Goal: Navigation & Orientation: Find specific page/section

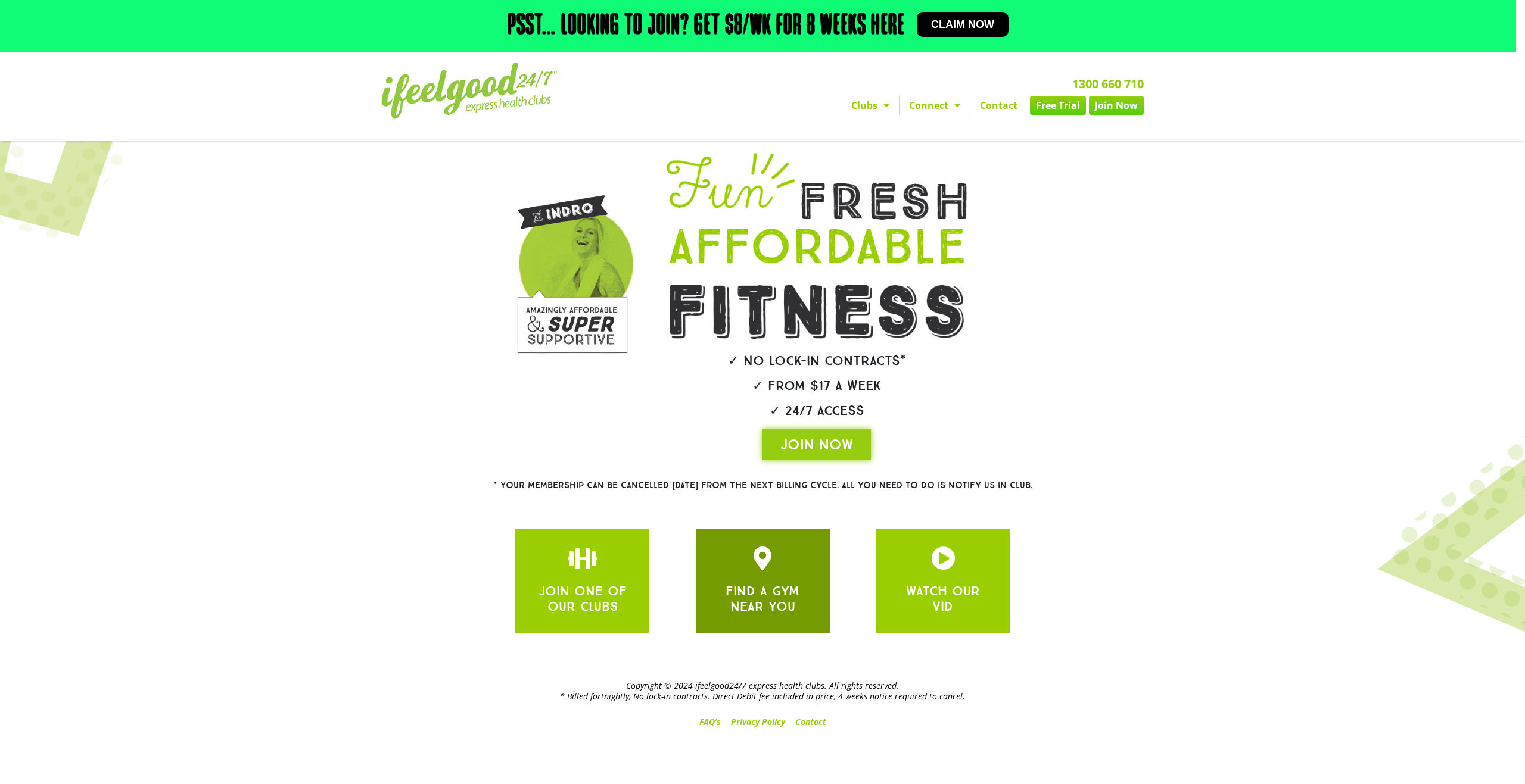
click at [738, 621] on div "FIND A GYM NEAR YOU" at bounding box center [763, 581] width 134 height 104
click at [762, 599] on link "FIND A GYM NEAR YOU" at bounding box center [763, 599] width 74 height 32
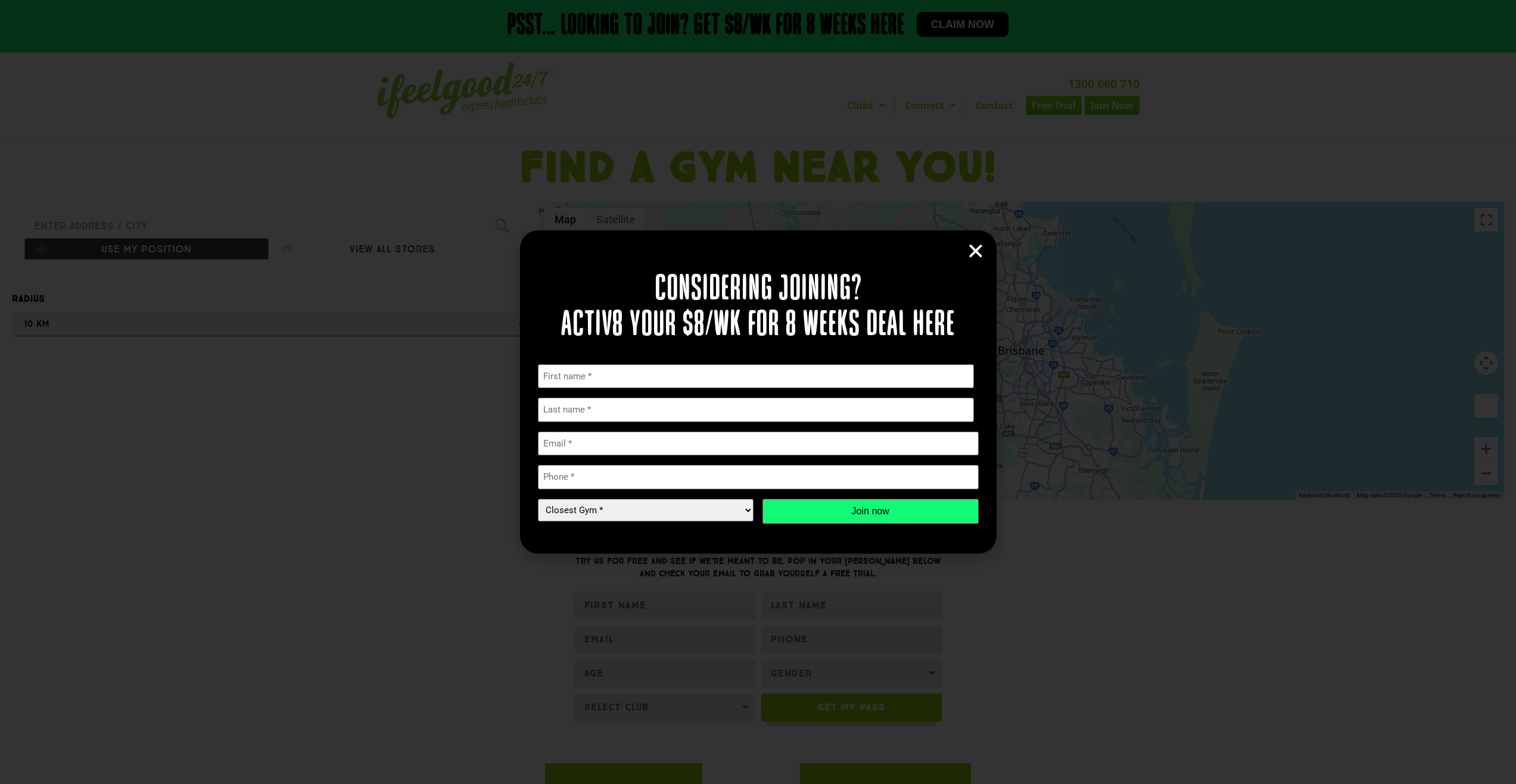
click at [974, 246] on icon "Close" at bounding box center [976, 251] width 18 height 18
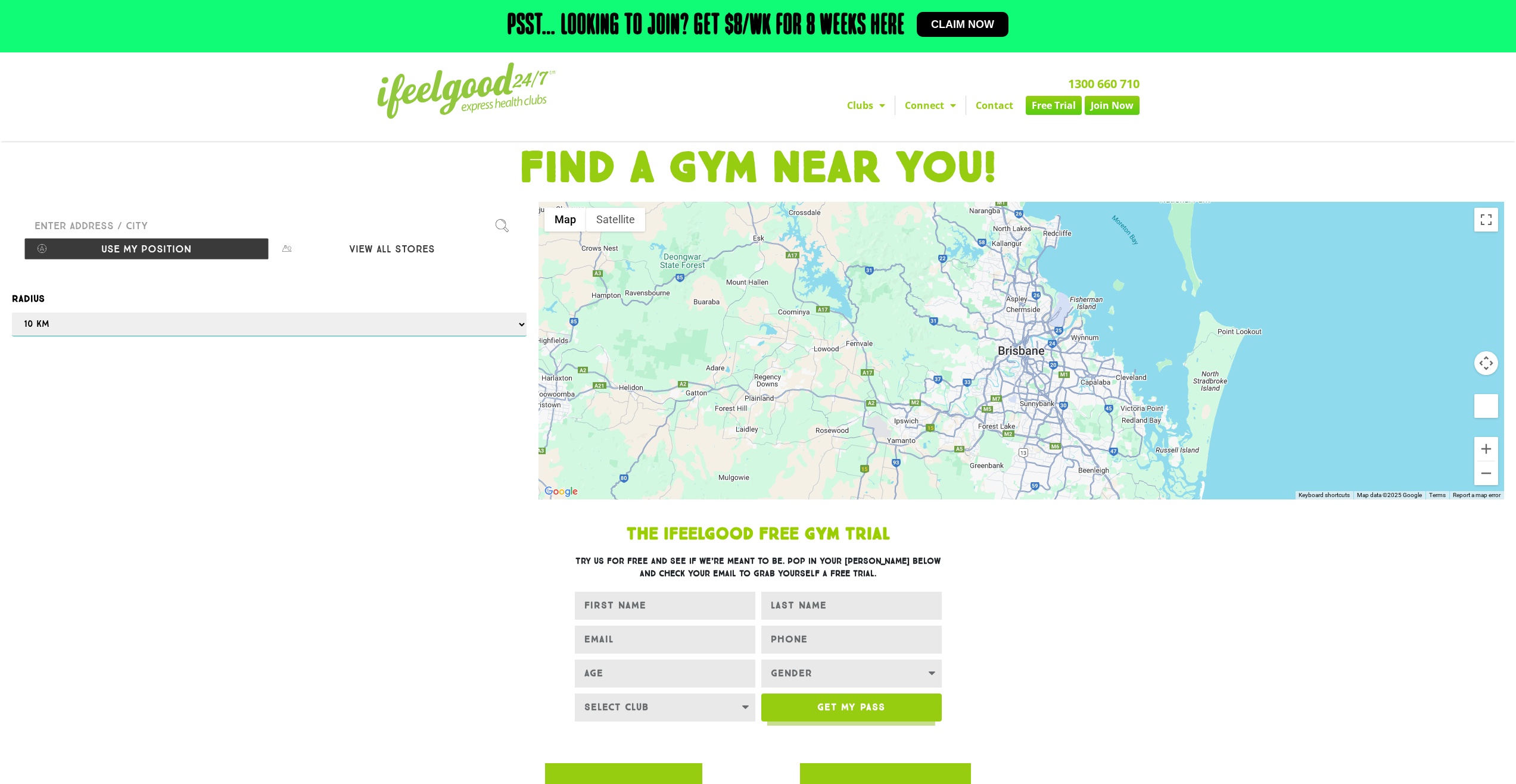
click at [110, 319] on select "Any 1 km 5 km 10 km 50 km 100 km 500 km" at bounding box center [269, 324] width 514 height 24
click at [109, 320] on select "Any 1 km 5 km 10 km 50 km 100 km 500 km" at bounding box center [269, 324] width 514 height 24
click at [354, 216] on input "Please enter a valid address" at bounding box center [269, 226] width 491 height 24
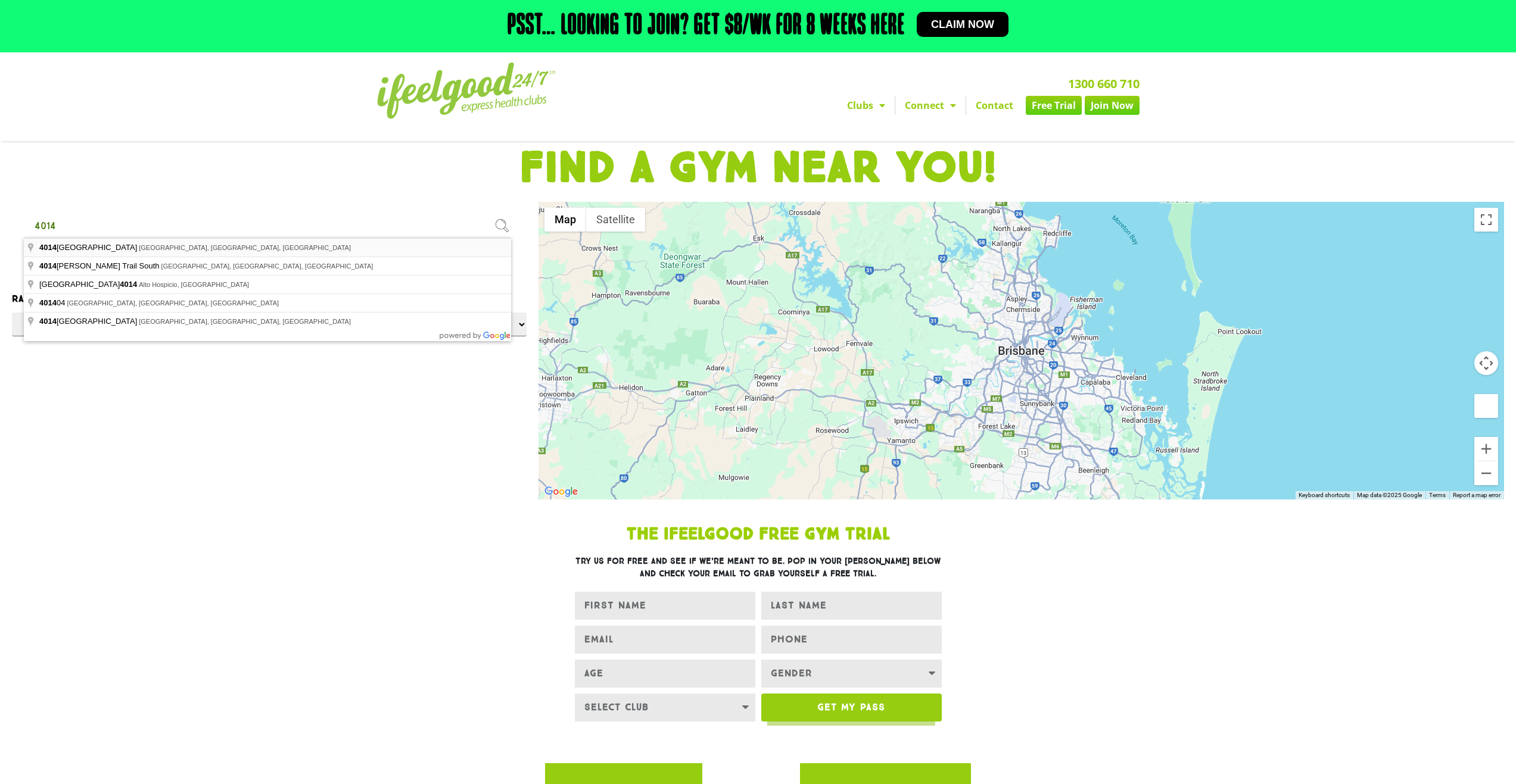
type input "4014"
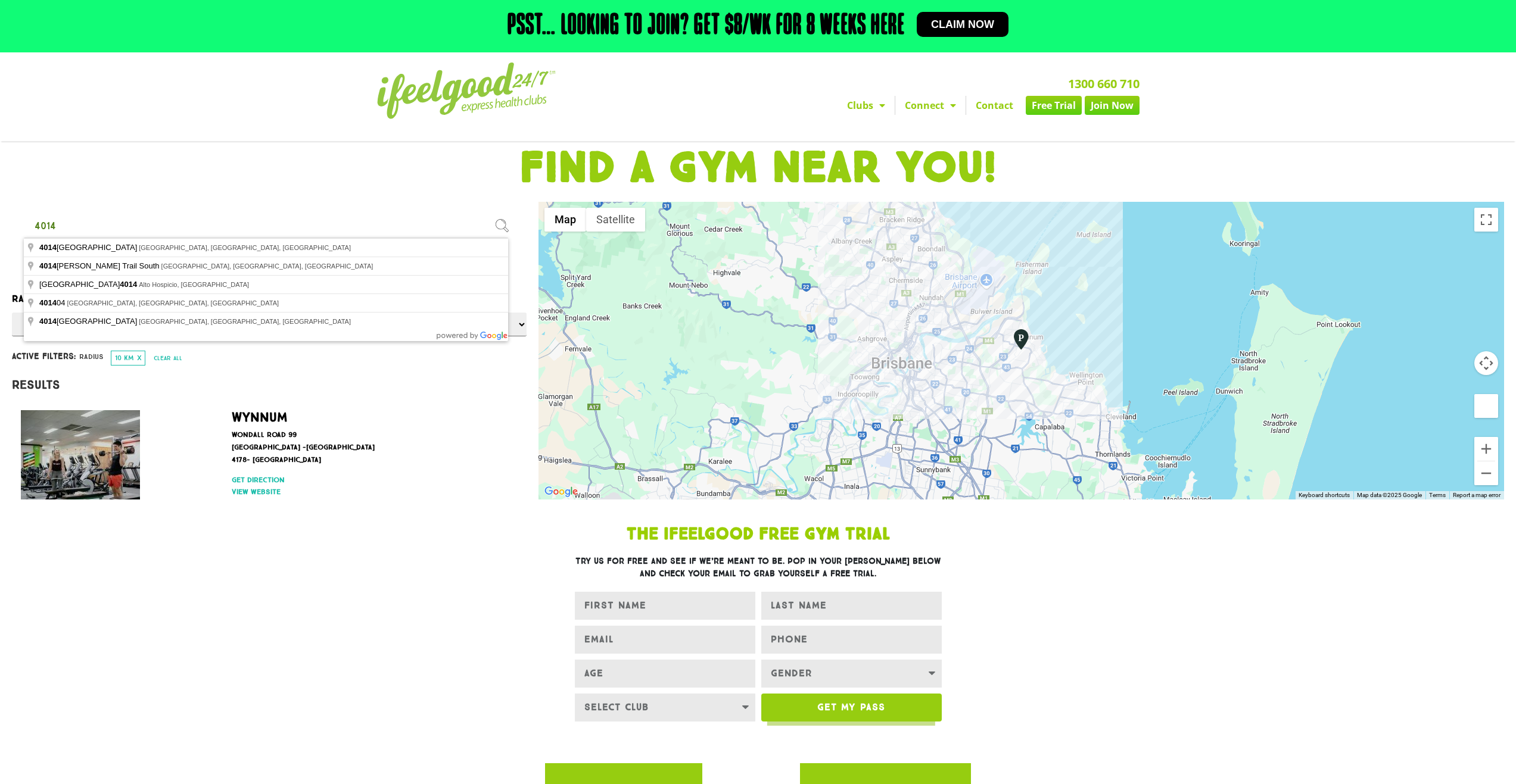
click at [1019, 343] on img "Wynnum" at bounding box center [1020, 339] width 20 height 23
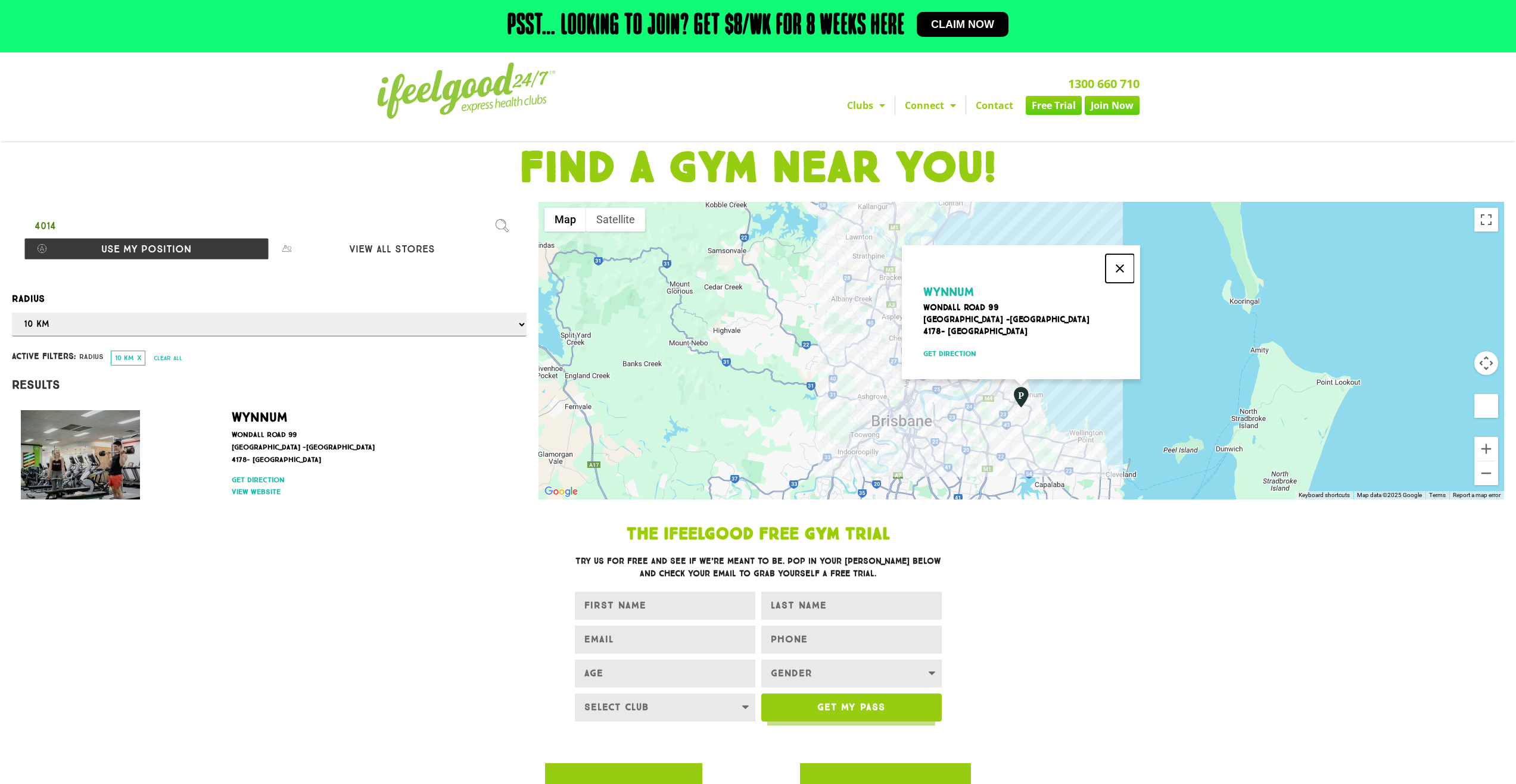
click at [1116, 261] on button "Close" at bounding box center [1120, 268] width 29 height 29
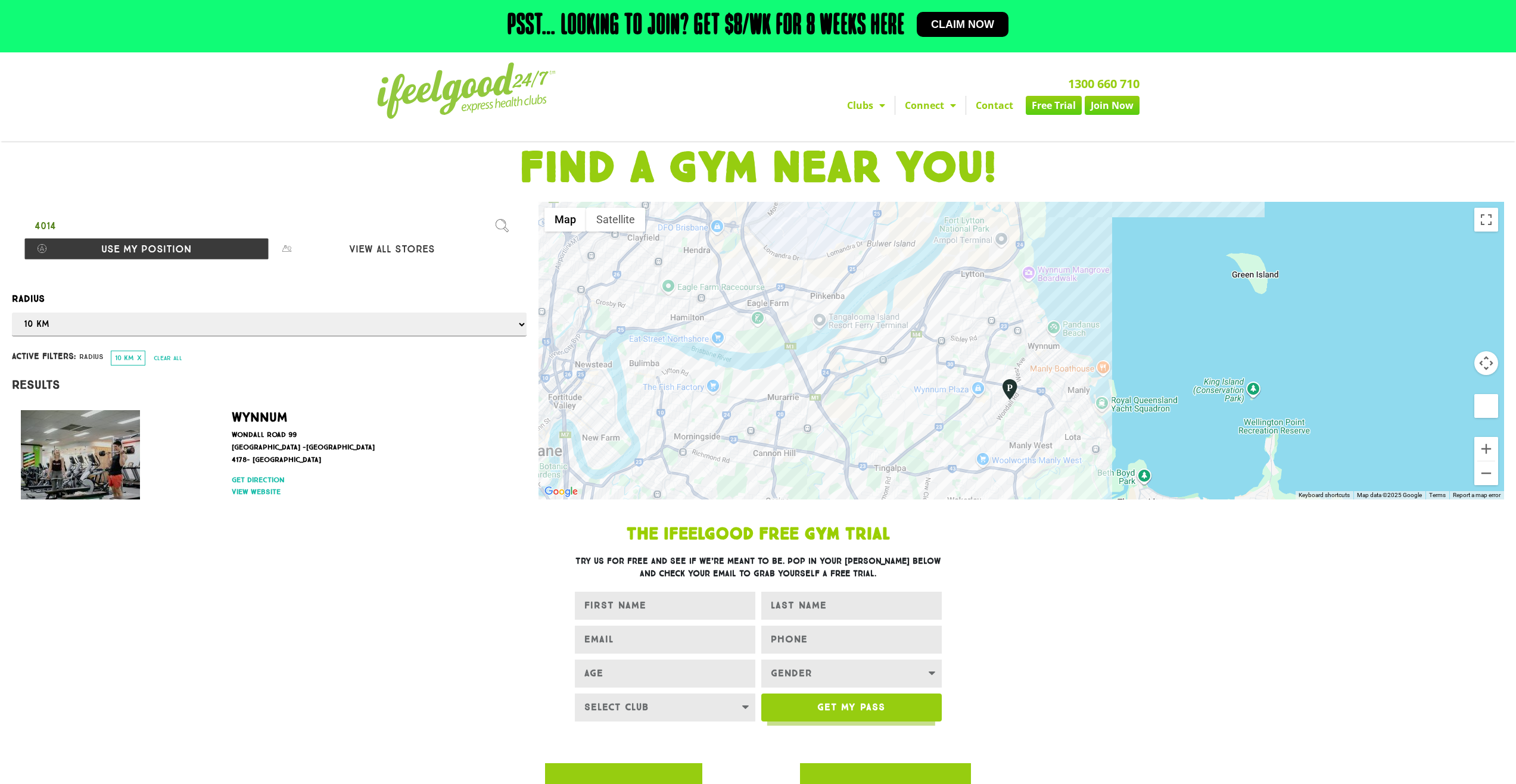
drag, startPoint x: 1021, startPoint y: 423, endPoint x: 993, endPoint y: 367, distance: 62.6
click at [993, 367] on div at bounding box center [1021, 351] width 966 height 298
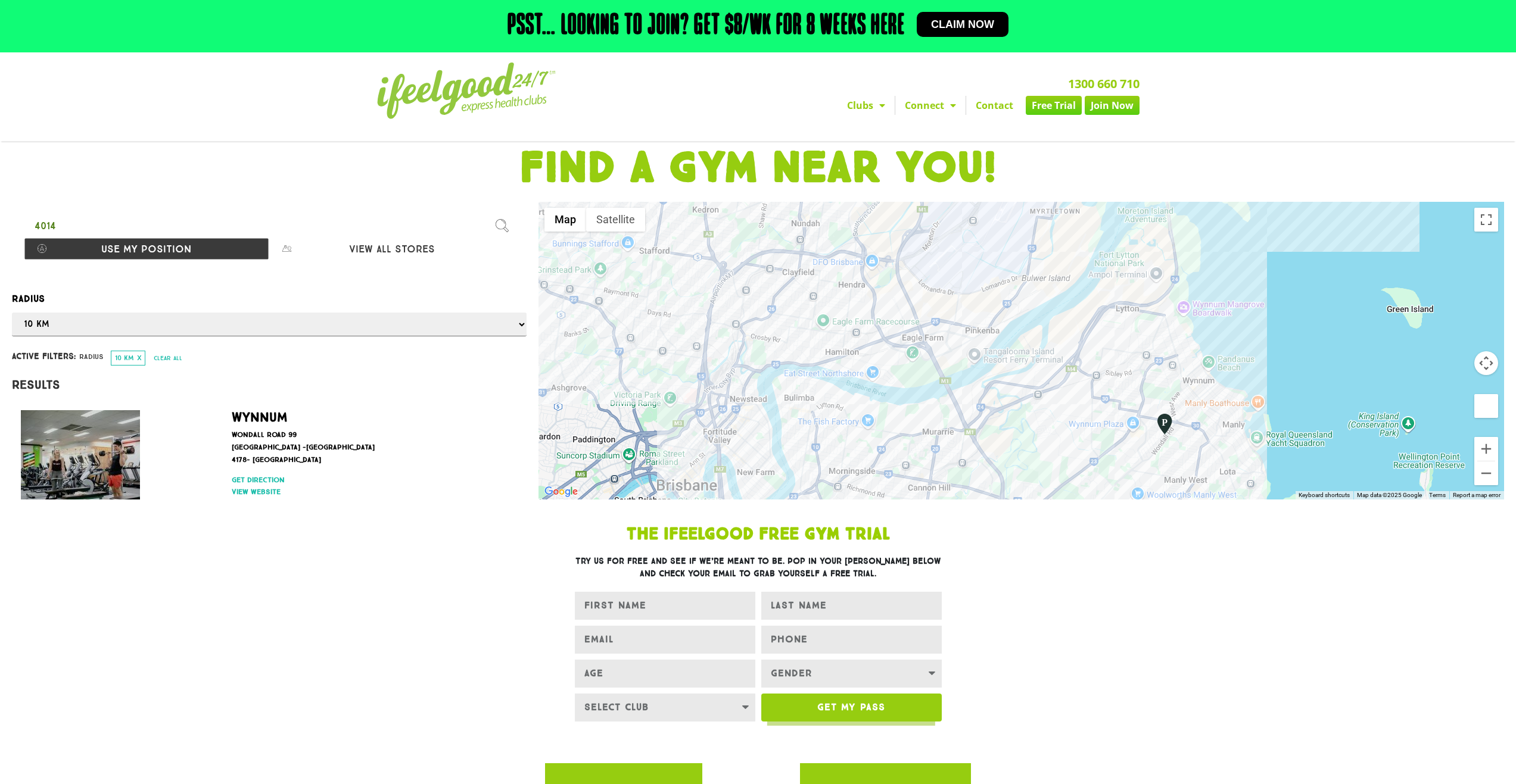
drag, startPoint x: 805, startPoint y: 338, endPoint x: 960, endPoint y: 375, distance: 159.4
click at [960, 375] on div at bounding box center [1021, 351] width 966 height 298
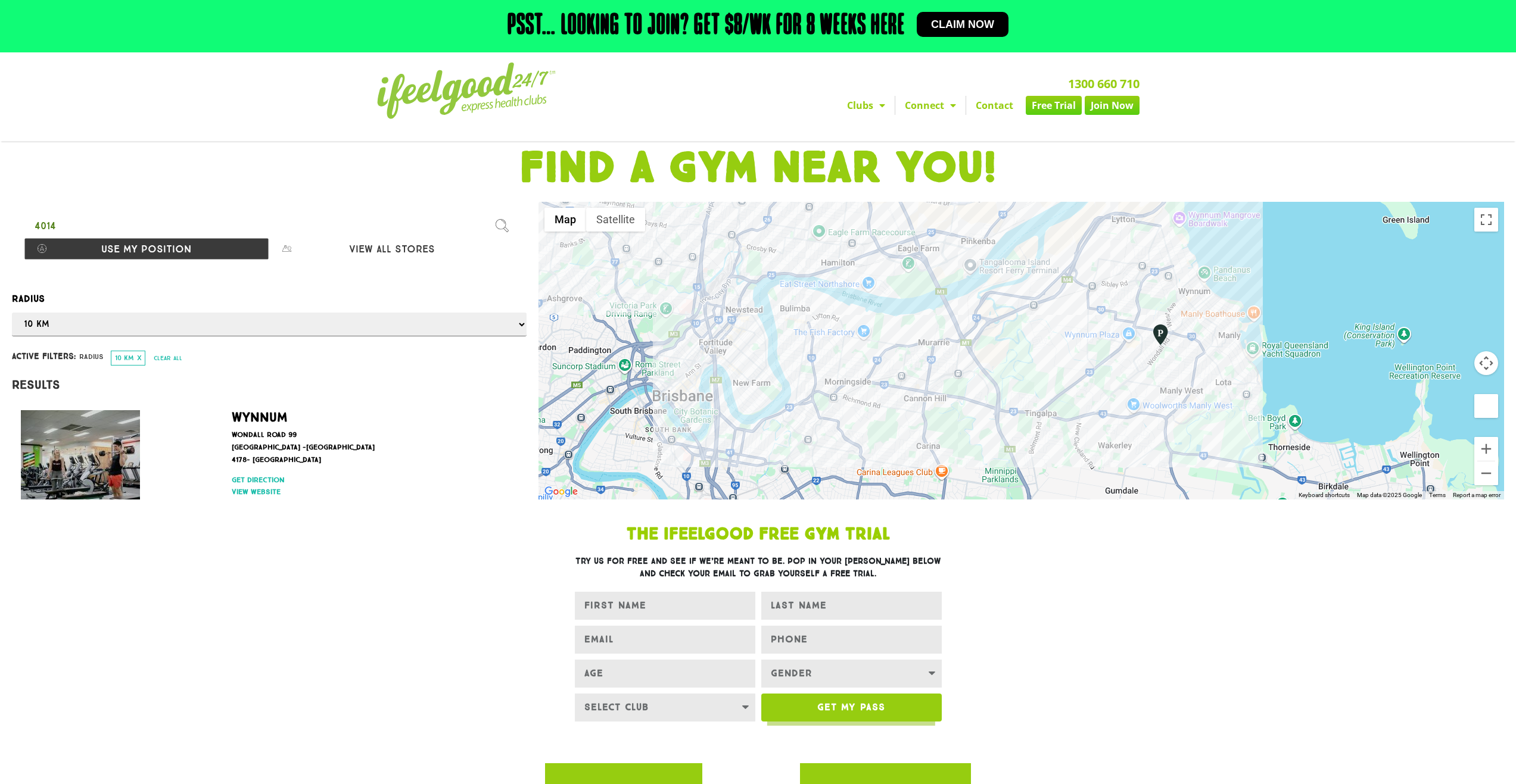
drag, startPoint x: 786, startPoint y: 417, endPoint x: 783, endPoint y: 320, distance: 97.0
click at [783, 320] on div at bounding box center [1021, 351] width 966 height 298
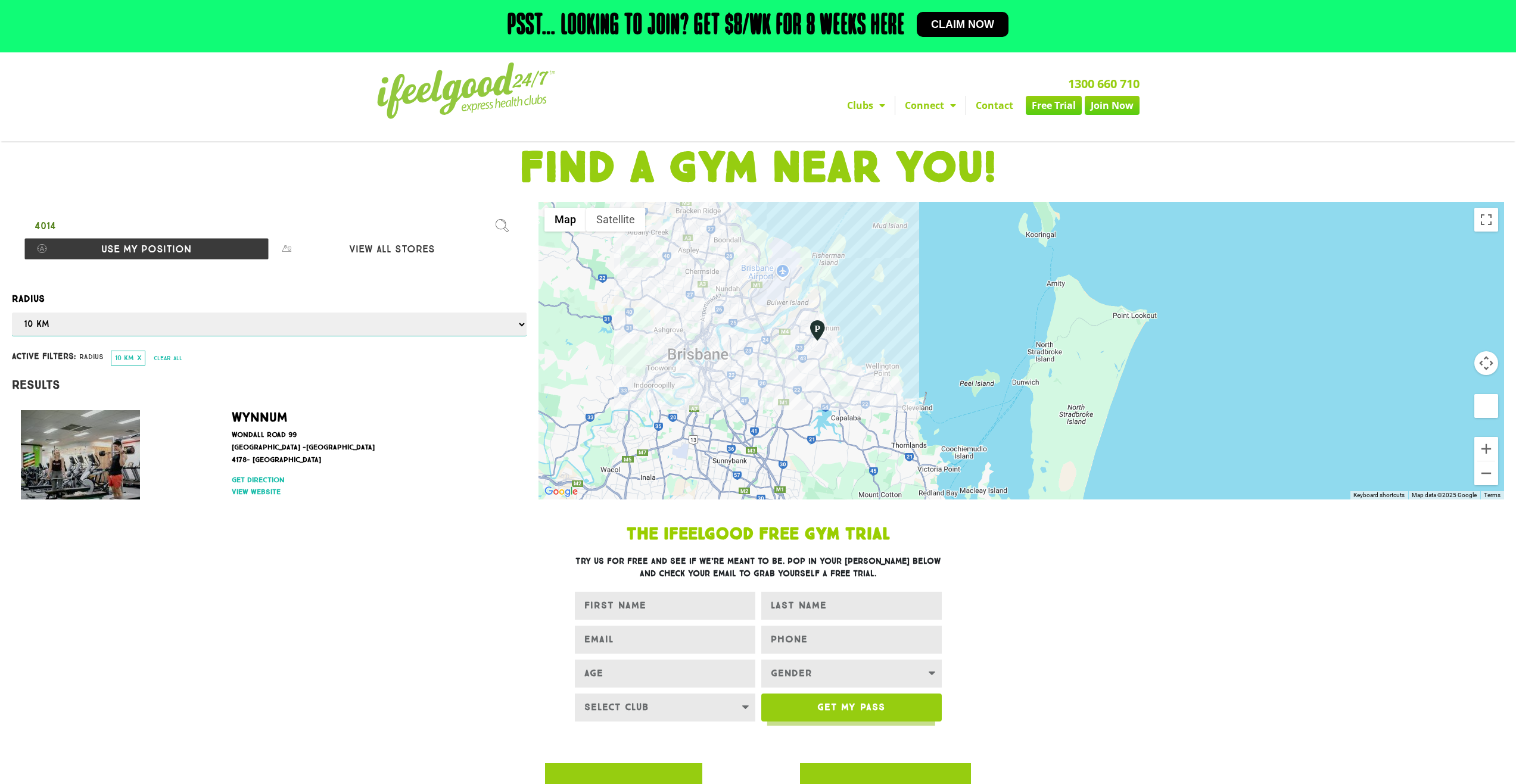
click at [183, 318] on select "Any 1 km 5 km 10 km 50 km 100 km 500 km" at bounding box center [269, 324] width 514 height 24
select select "selectall"
click at [12, 313] on select "Any 1 km 5 km 10 km 50 km 100 km 500 km" at bounding box center [269, 324] width 514 height 24
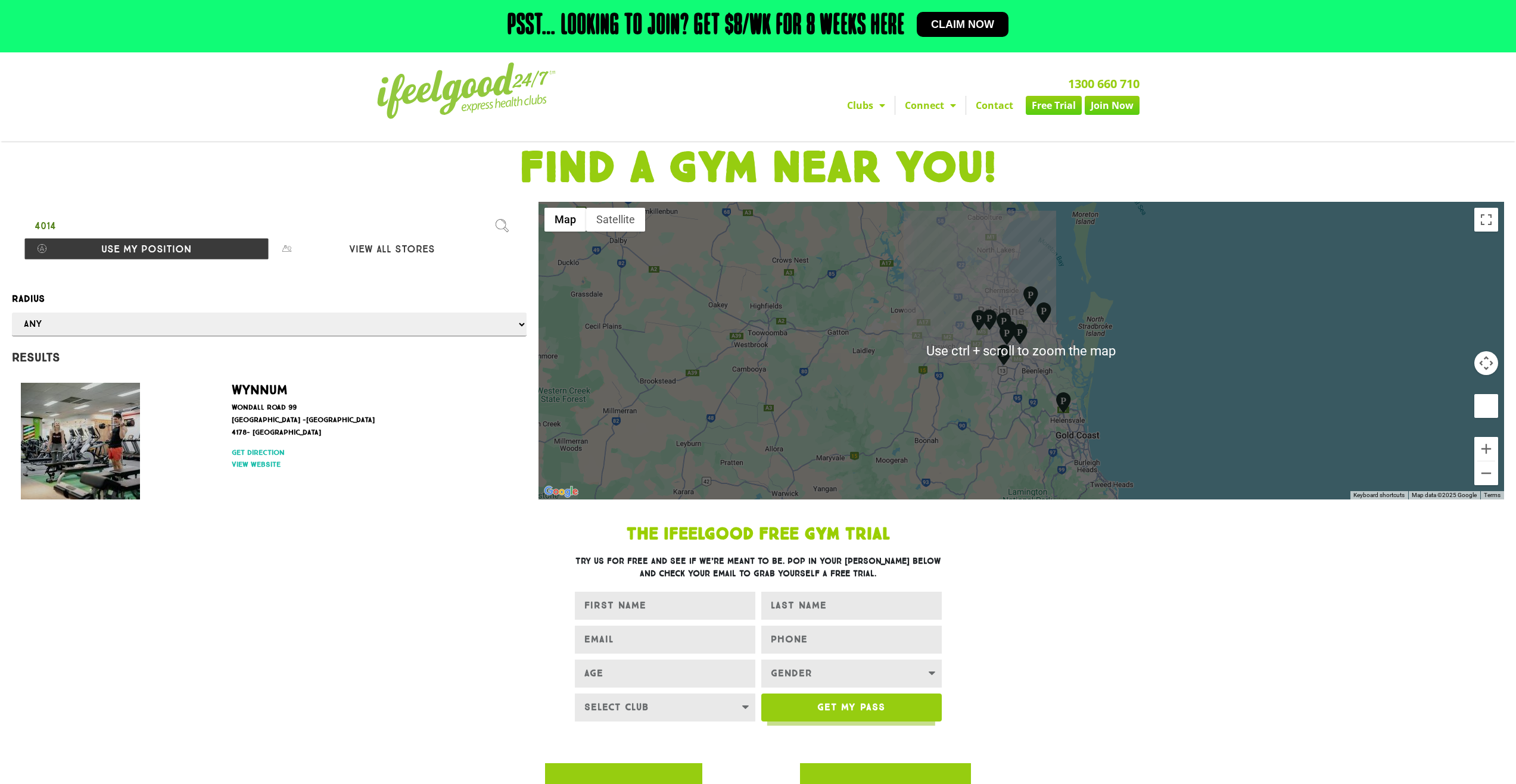
click at [1026, 341] on img "Underwood" at bounding box center [1020, 333] width 20 height 23
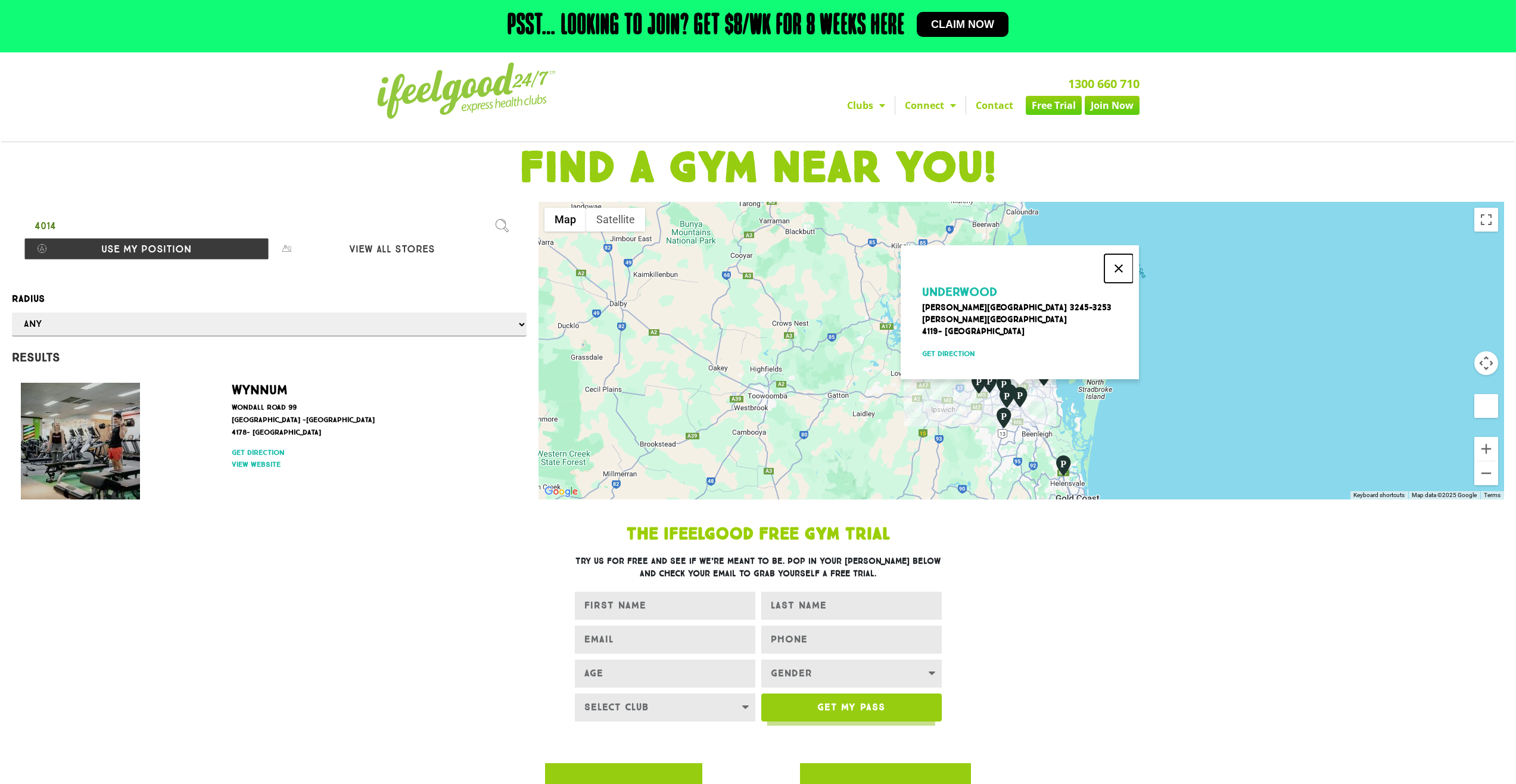
click at [1114, 265] on button "Close" at bounding box center [1119, 268] width 29 height 29
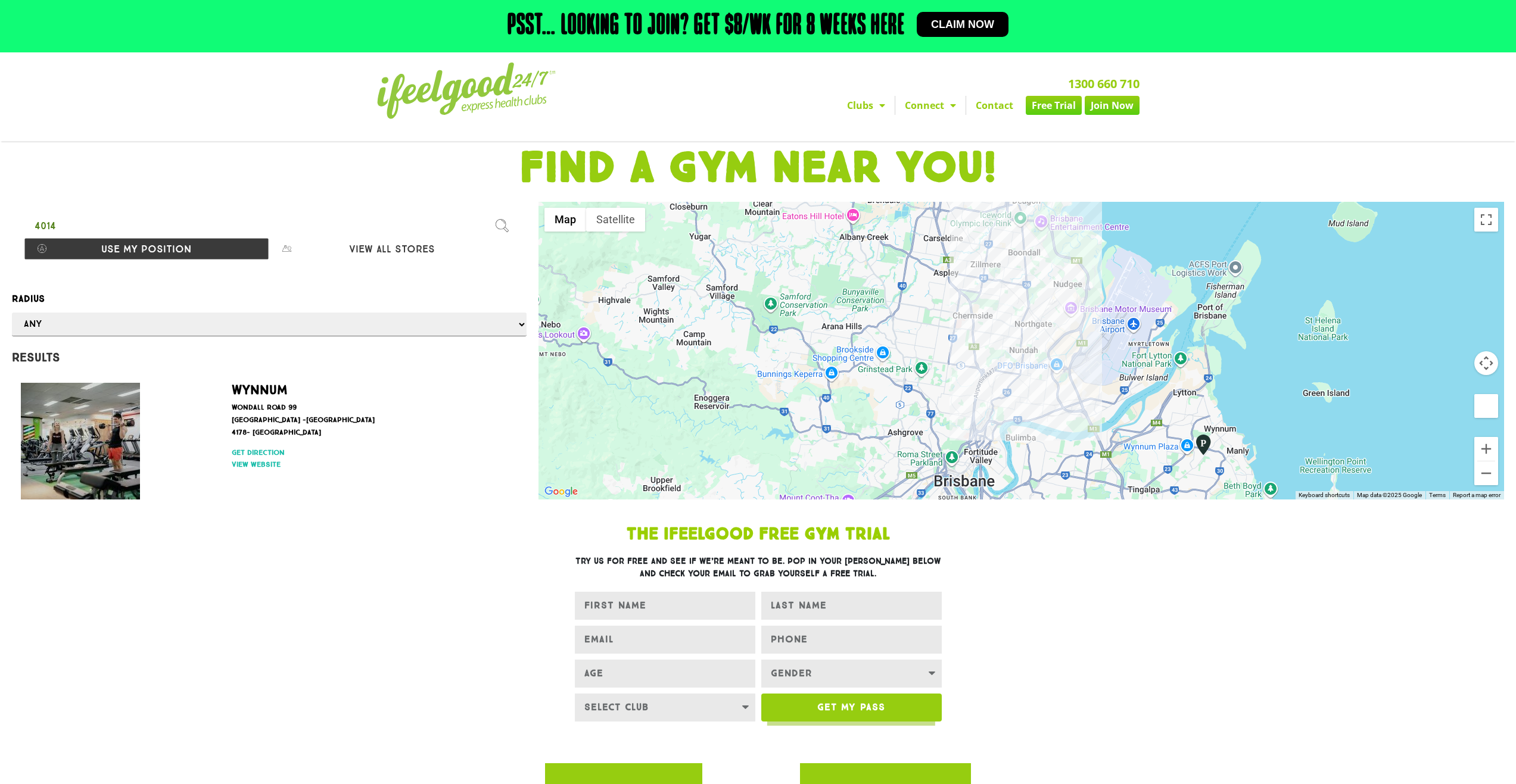
drag, startPoint x: 1000, startPoint y: 414, endPoint x: 946, endPoint y: 516, distance: 115.4
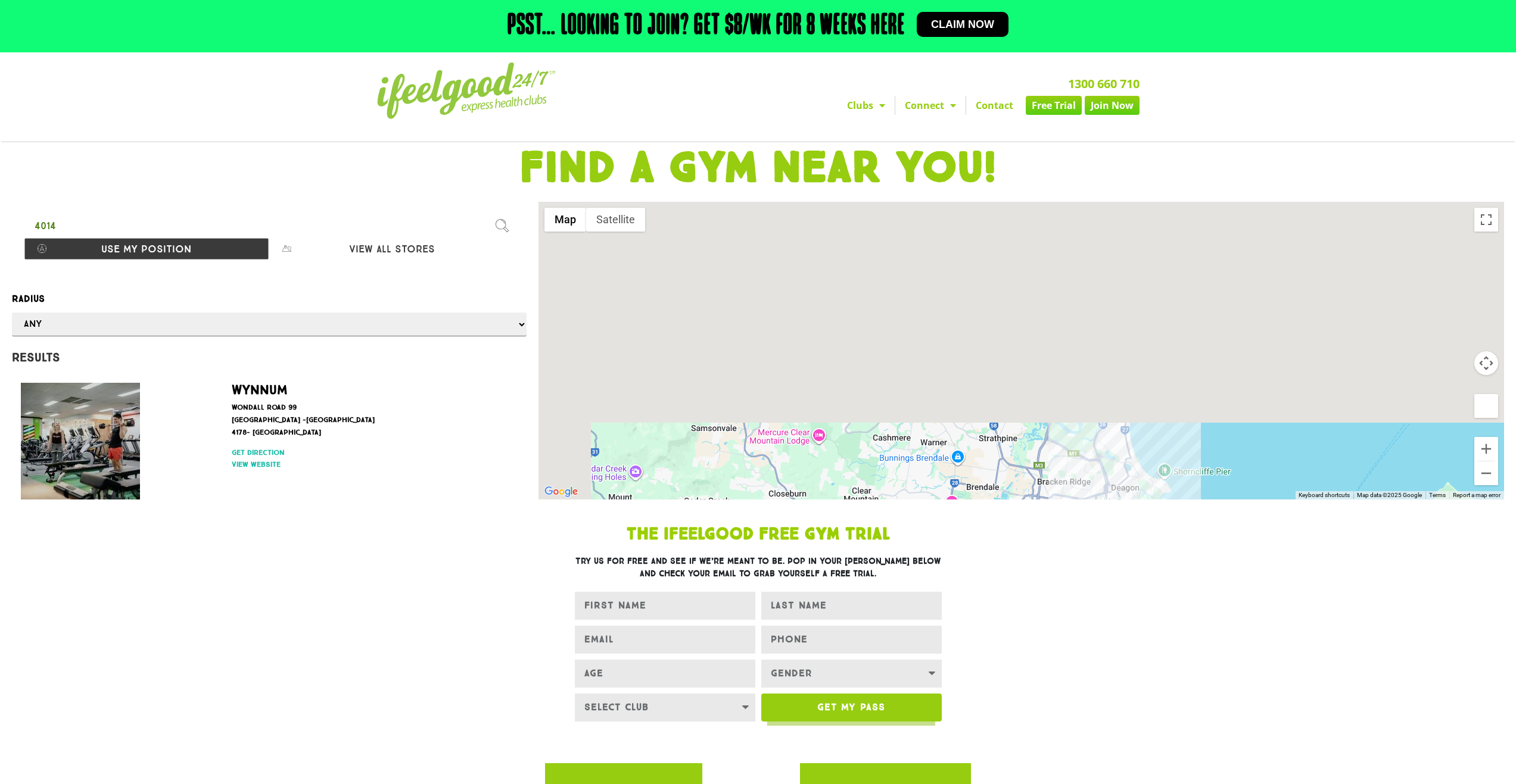
drag, startPoint x: 933, startPoint y: 351, endPoint x: 1045, endPoint y: 637, distance: 307.1
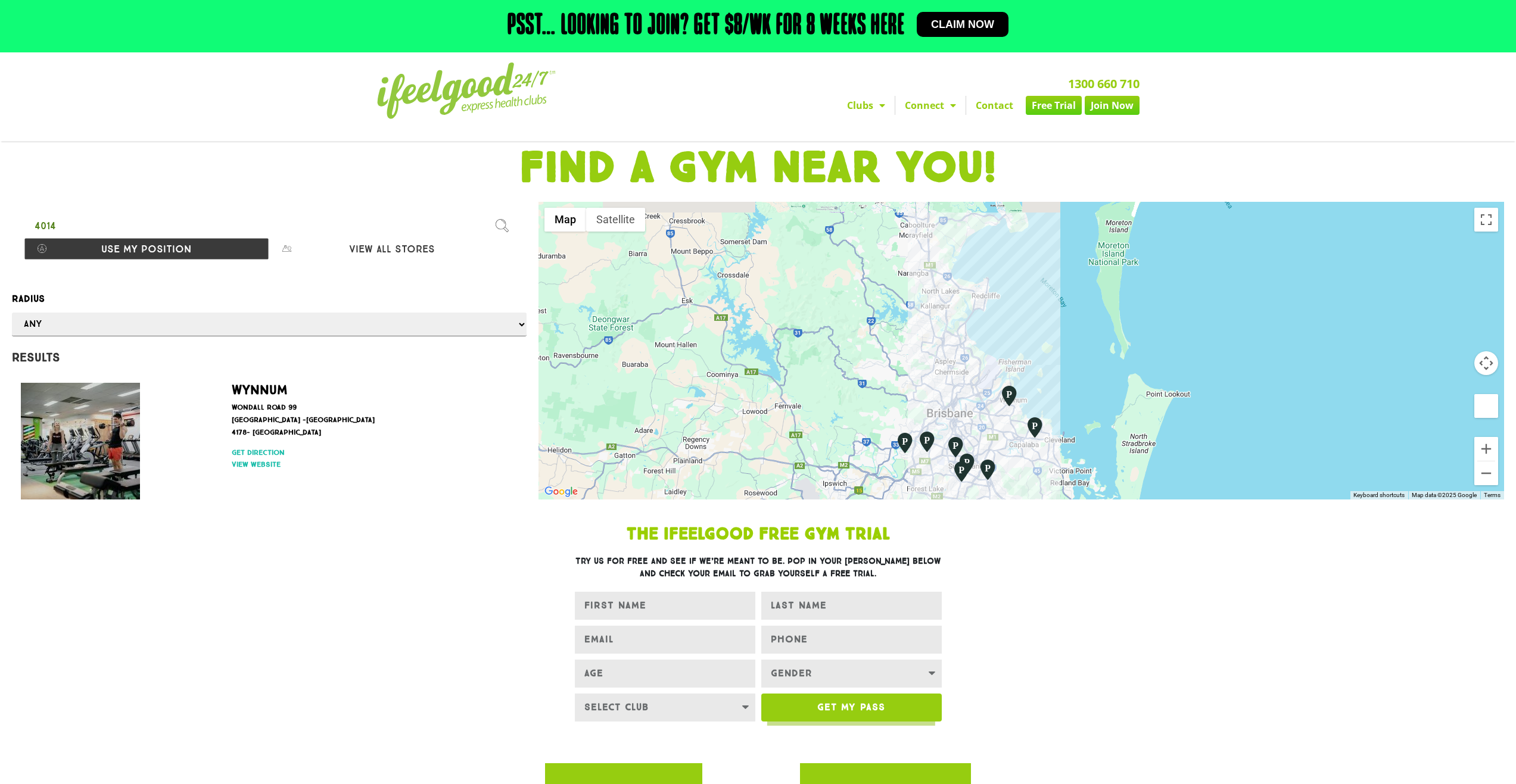
drag, startPoint x: 996, startPoint y: 390, endPoint x: 958, endPoint y: 309, distance: 89.5
click at [958, 309] on div at bounding box center [1021, 351] width 966 height 298
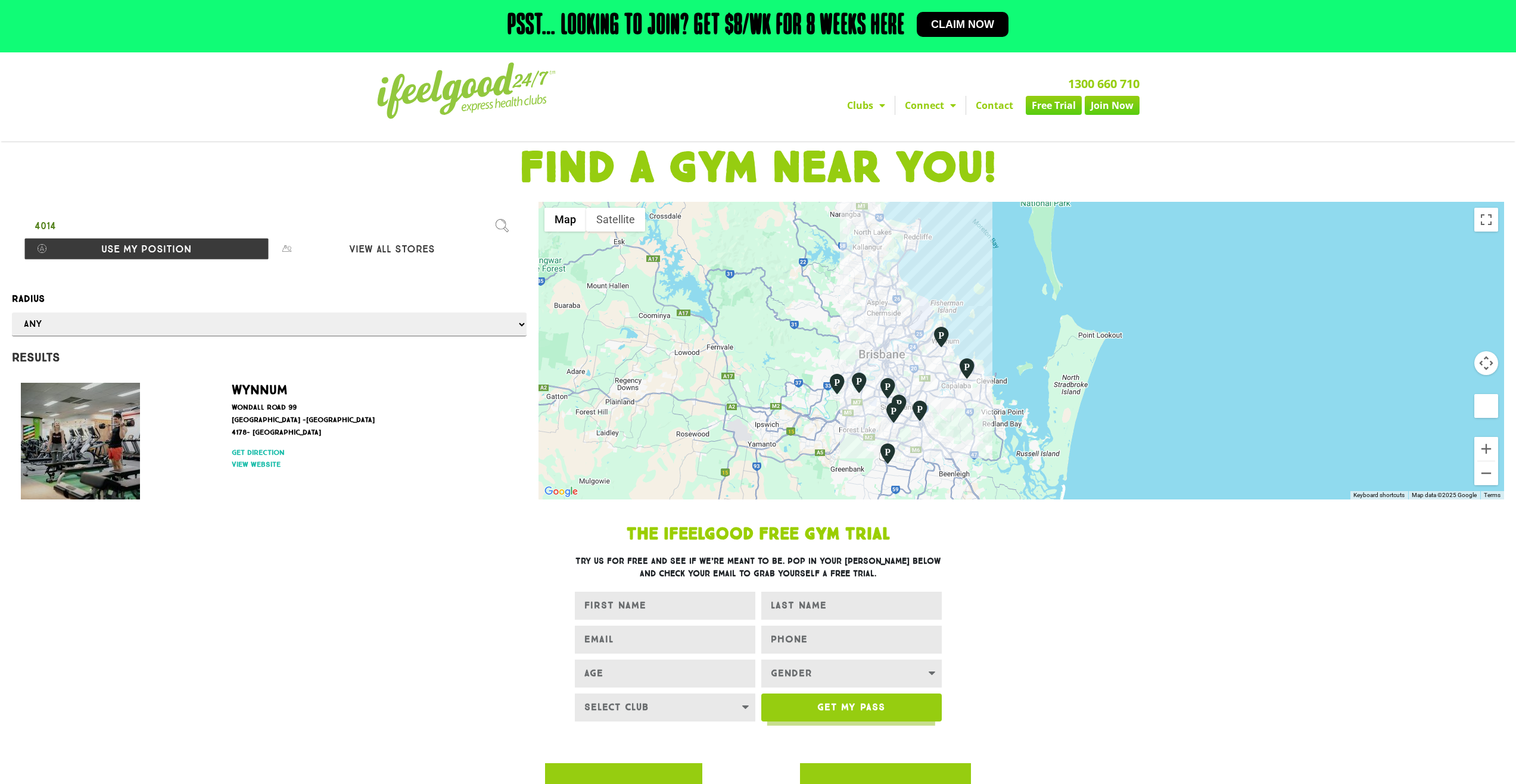
drag, startPoint x: 868, startPoint y: 254, endPoint x: 946, endPoint y: 465, distance: 225.0
click at [946, 465] on div at bounding box center [1021, 351] width 966 height 298
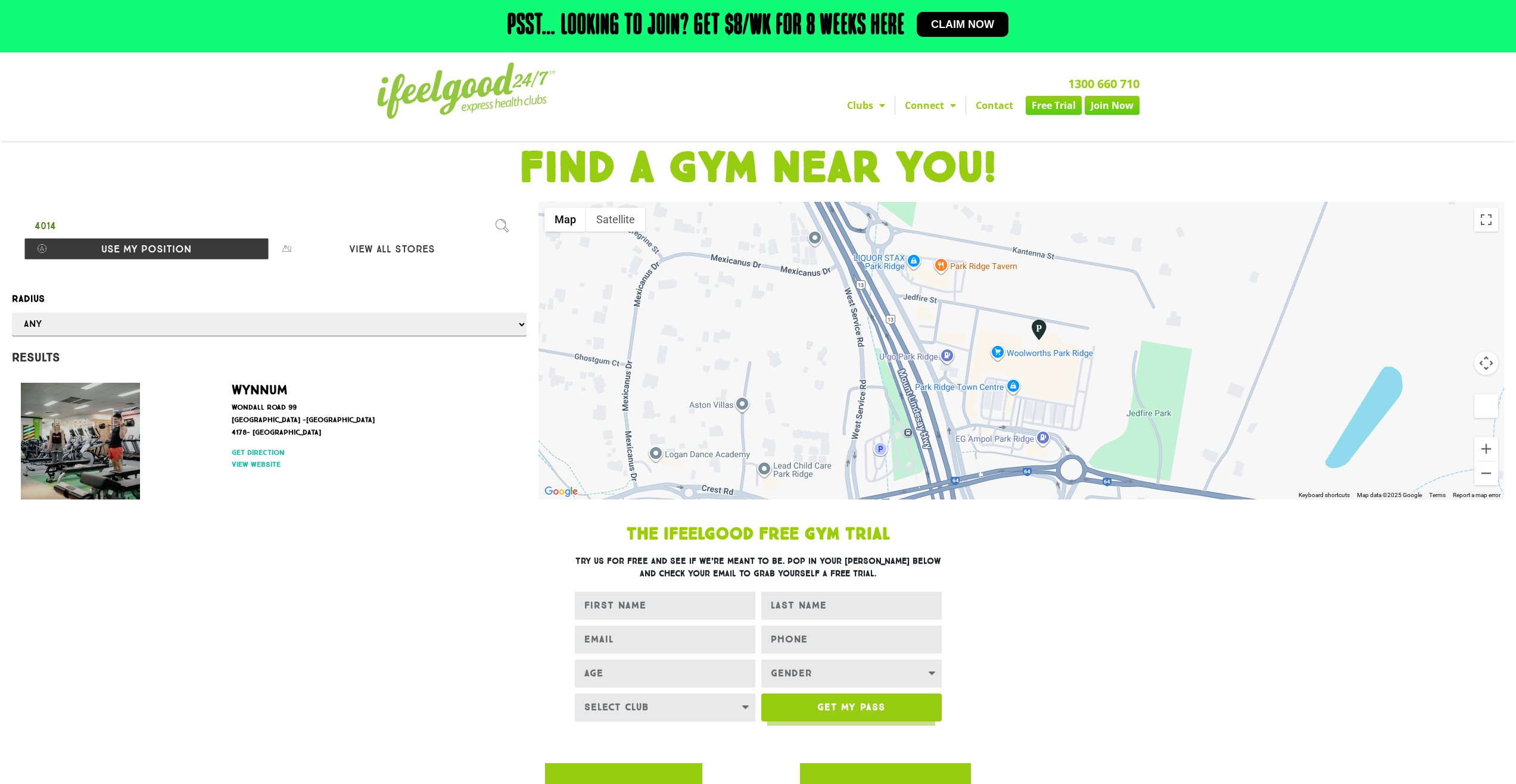
drag, startPoint x: 1034, startPoint y: 329, endPoint x: 1025, endPoint y: 383, distance: 54.7
click at [1025, 383] on div at bounding box center [1021, 351] width 966 height 298
